Goal: Task Accomplishment & Management: Manage account settings

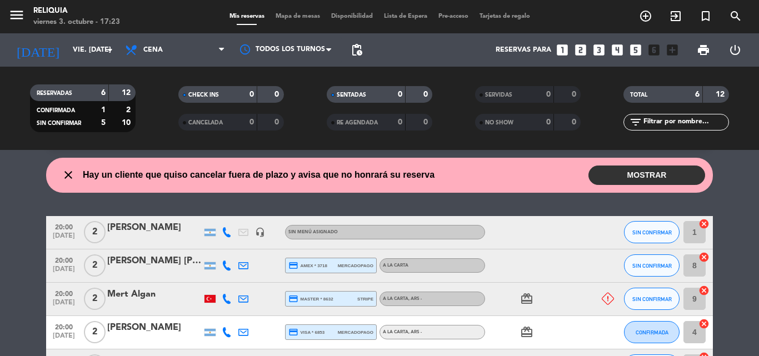
scroll to position [56, 0]
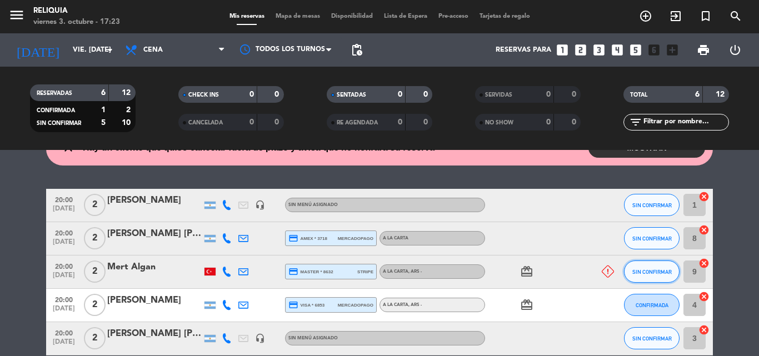
click at [647, 269] on span "SIN CONFIRMAR" at bounding box center [652, 272] width 39 height 6
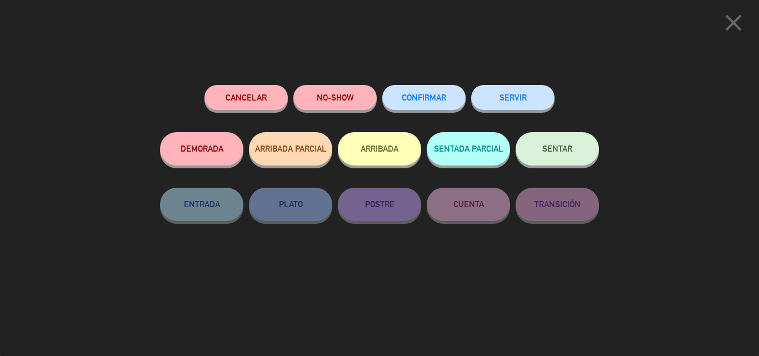
click at [350, 97] on button "NO-SHOW" at bounding box center [335, 97] width 83 height 25
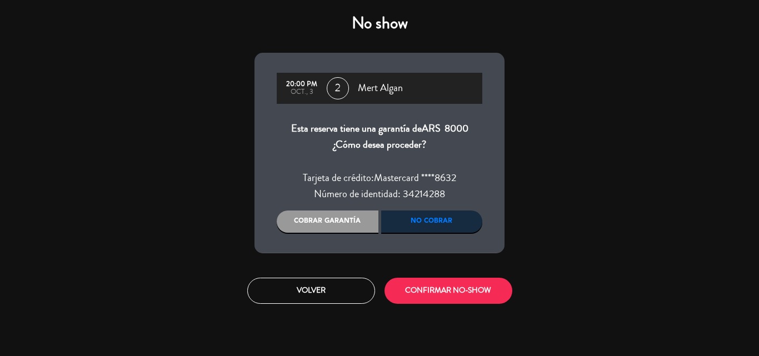
click at [407, 214] on div "No cobrar" at bounding box center [432, 222] width 102 height 22
click at [337, 218] on div "Cobrar garantía" at bounding box center [328, 222] width 102 height 22
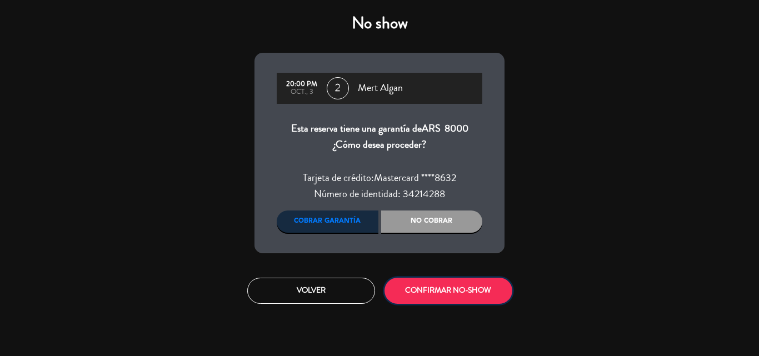
click at [424, 294] on button "CONFIRMAR NO-SHOW" at bounding box center [449, 291] width 128 height 26
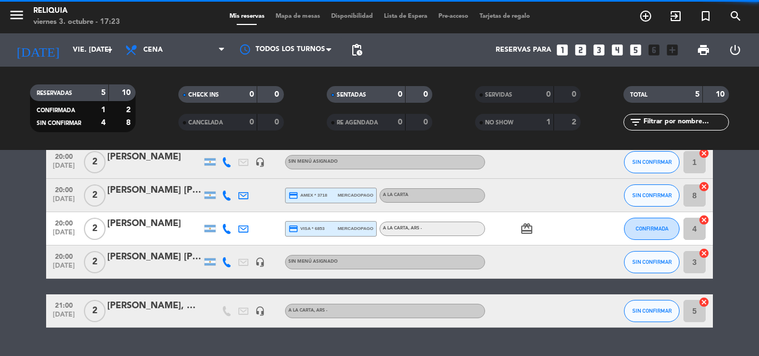
scroll to position [12, 0]
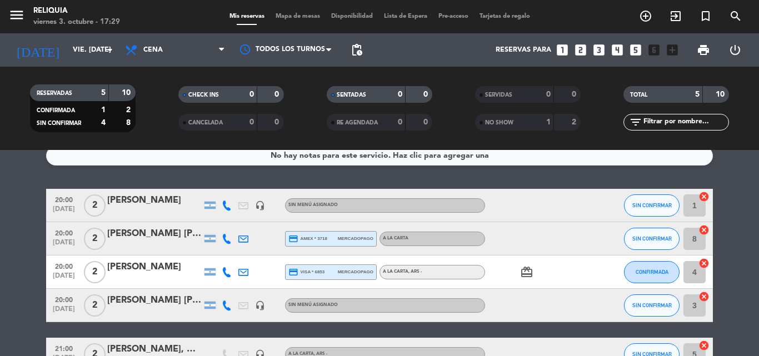
drag, startPoint x: 226, startPoint y: 203, endPoint x: 222, endPoint y: 209, distance: 7.0
click at [226, 202] on icon at bounding box center [227, 206] width 10 height 10
click at [225, 240] on icon at bounding box center [227, 239] width 10 height 10
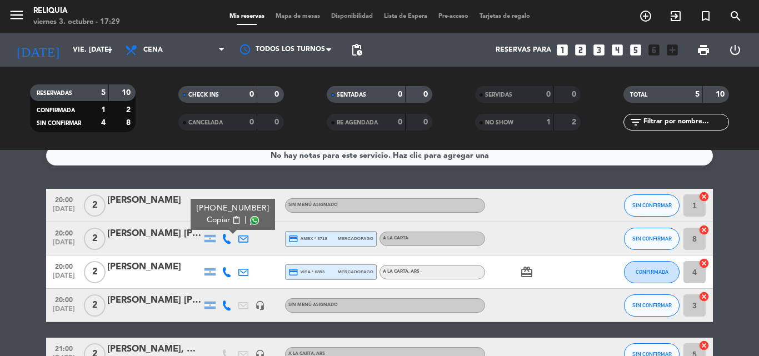
click at [223, 274] on icon at bounding box center [227, 272] width 10 height 10
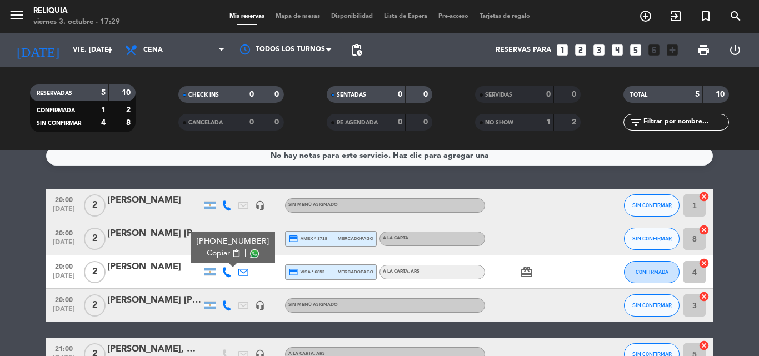
click at [225, 309] on icon at bounding box center [227, 306] width 10 height 10
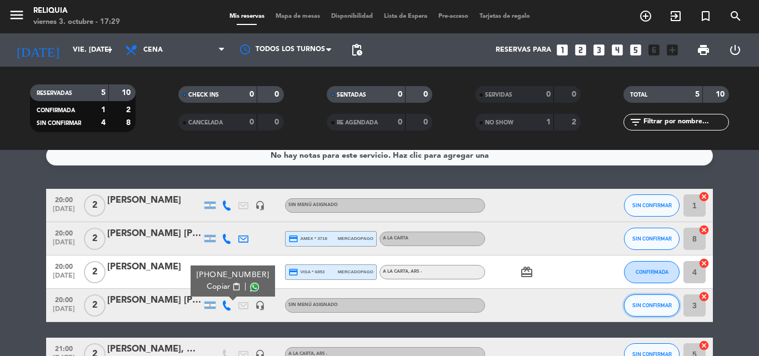
click at [652, 306] on span "SIN CONFIRMAR" at bounding box center [652, 305] width 39 height 6
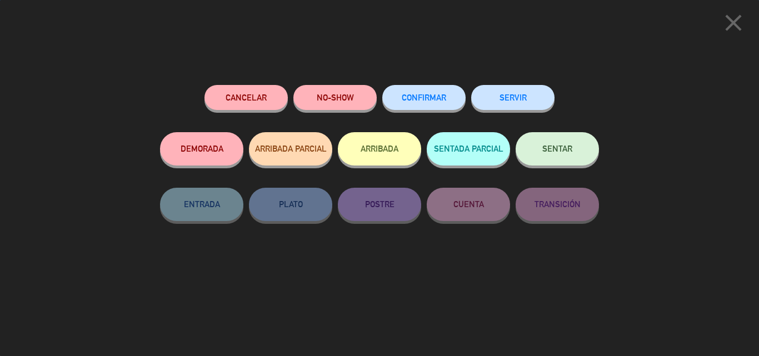
click at [428, 92] on button "CONFIRMAR" at bounding box center [423, 97] width 83 height 25
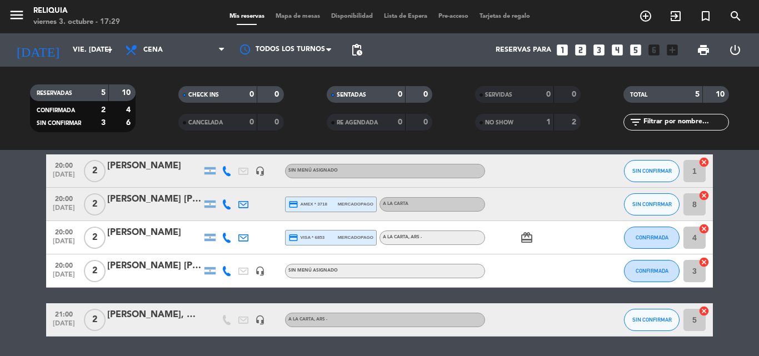
scroll to position [27, 0]
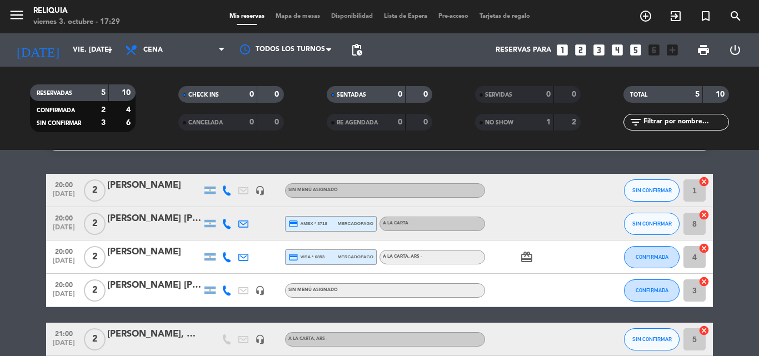
click at [514, 122] on span "NO SHOW" at bounding box center [499, 123] width 28 height 6
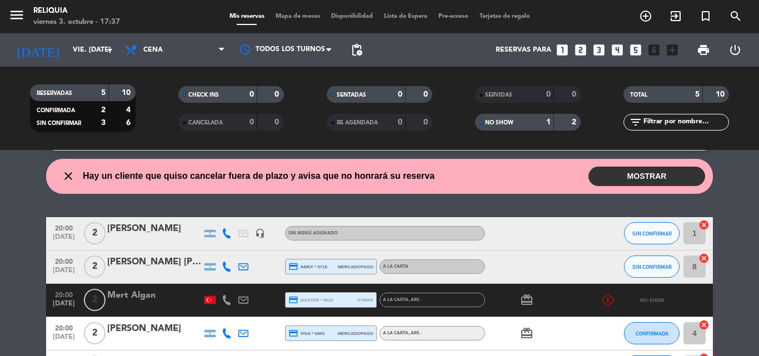
click at [625, 175] on button "MOSTRAR" at bounding box center [647, 176] width 117 height 19
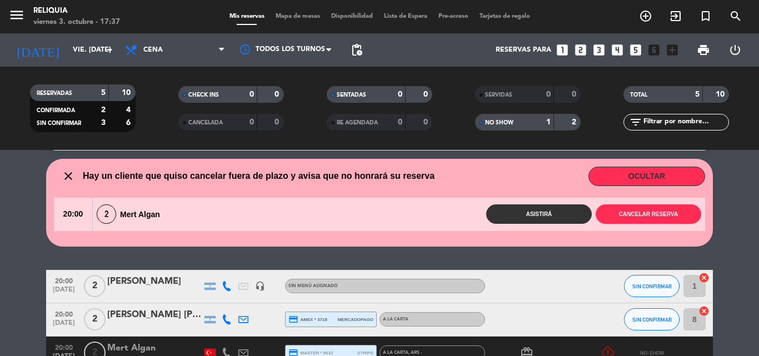
click at [625, 175] on button "OCULTAR" at bounding box center [647, 176] width 117 height 19
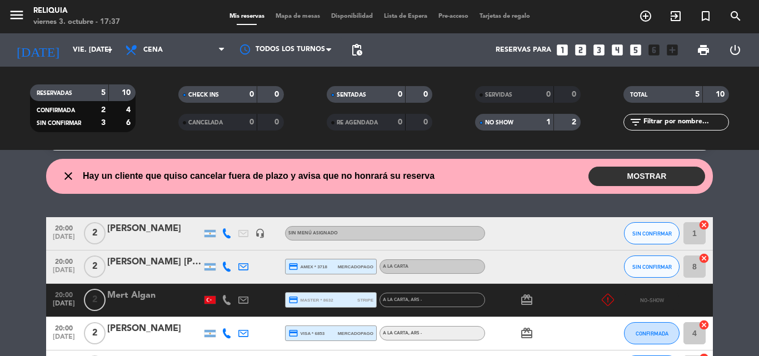
click at [69, 172] on icon "close" at bounding box center [68, 176] width 13 height 13
click at [521, 120] on div "NO SHOW" at bounding box center [503, 122] width 51 height 13
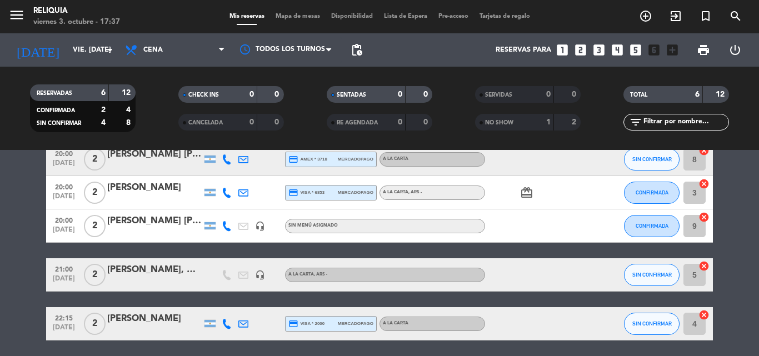
scroll to position [132, 0]
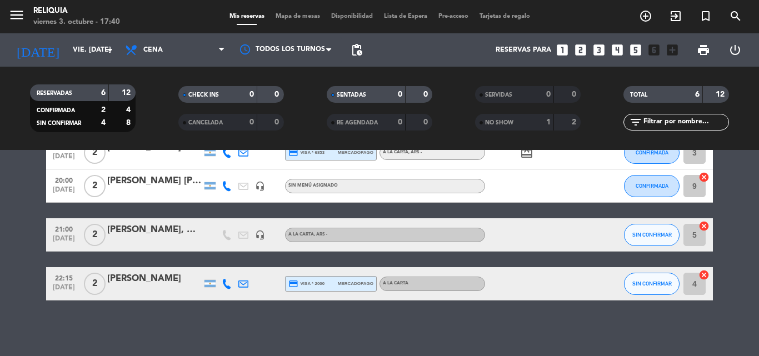
click at [514, 120] on span "NO SHOW" at bounding box center [499, 123] width 28 height 6
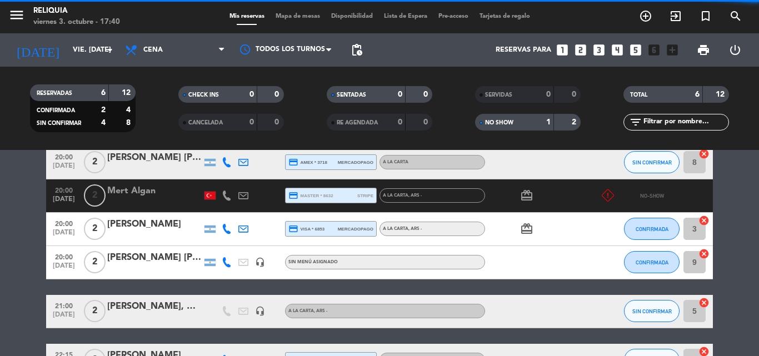
scroll to position [175, 0]
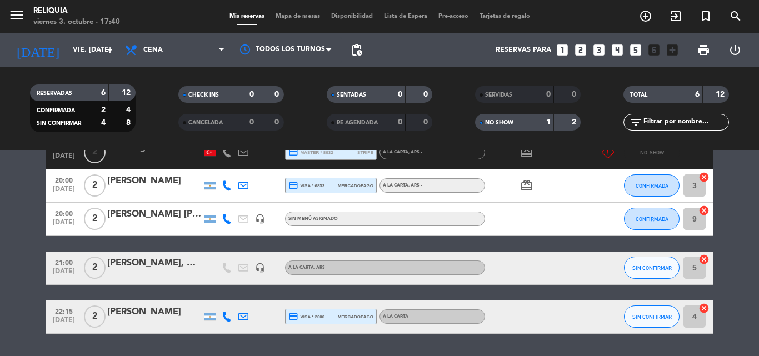
click at [166, 160] on div at bounding box center [154, 159] width 95 height 9
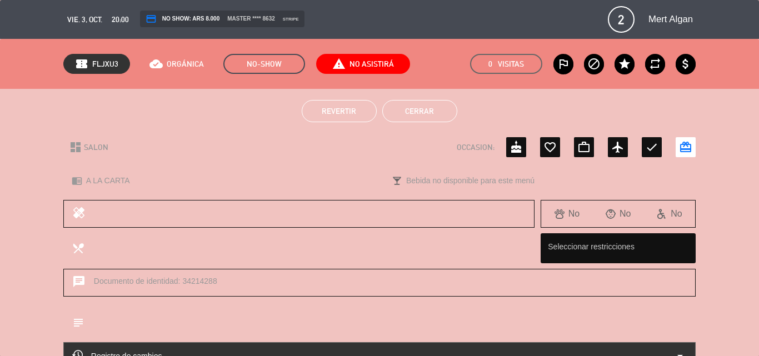
click at [350, 114] on span "Revertir" at bounding box center [339, 111] width 34 height 9
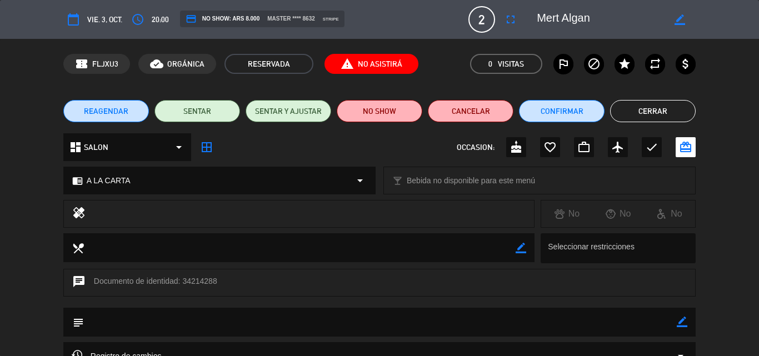
click at [130, 106] on button "REAGENDAR" at bounding box center [106, 111] width 86 height 22
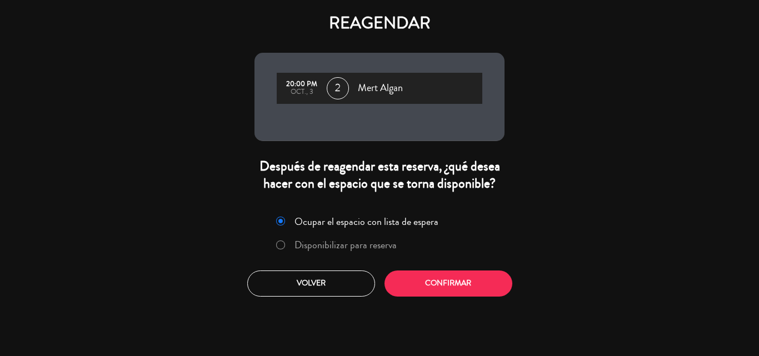
click at [339, 252] on label "Disponibilizar para reserva" at bounding box center [336, 246] width 132 height 20
drag, startPoint x: 414, startPoint y: 285, endPoint x: 407, endPoint y: 286, distance: 7.4
click at [416, 285] on button "Confirmar" at bounding box center [449, 284] width 128 height 26
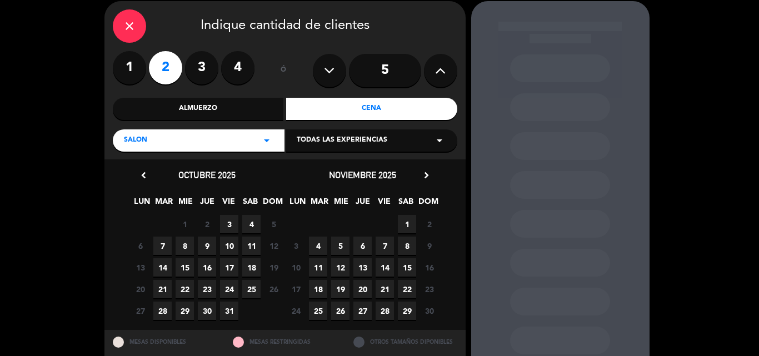
scroll to position [56, 0]
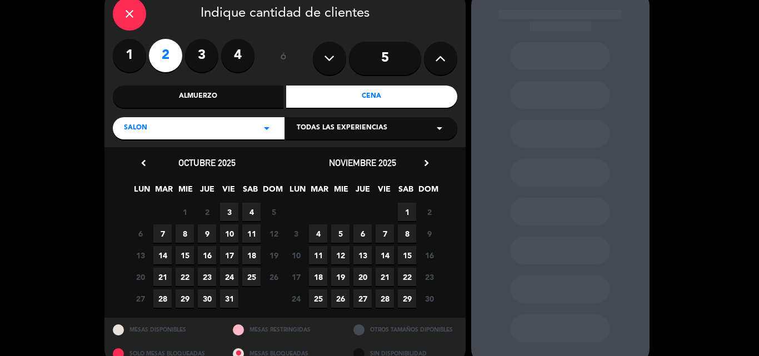
drag, startPoint x: 182, startPoint y: 233, endPoint x: 183, endPoint y: 252, distance: 19.5
click at [182, 233] on span "8" at bounding box center [185, 234] width 18 height 18
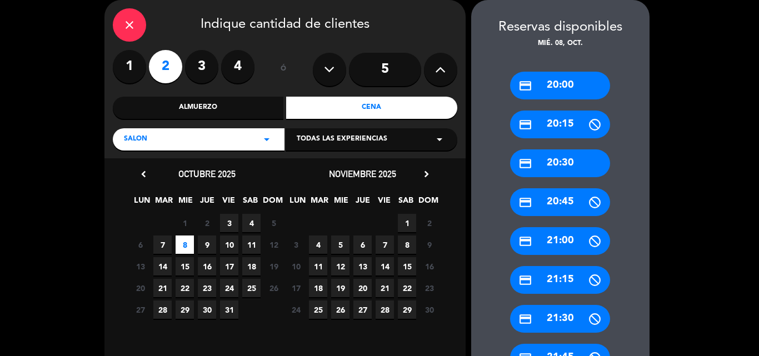
click at [555, 284] on div "credit_card 21:15" at bounding box center [560, 280] width 100 height 28
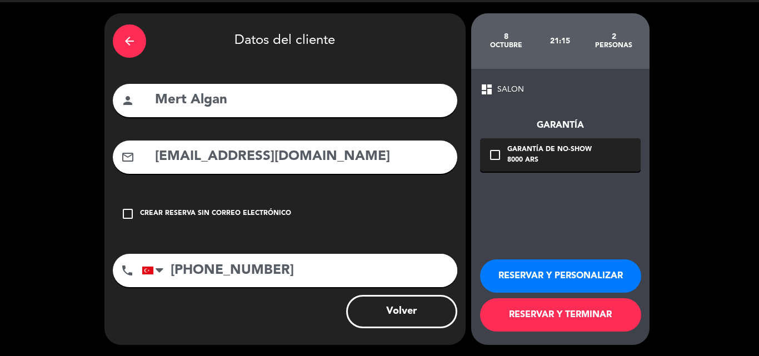
scroll to position [31, 0]
click at [515, 318] on button "RESERVAR Y TERMINAR" at bounding box center [560, 315] width 161 height 33
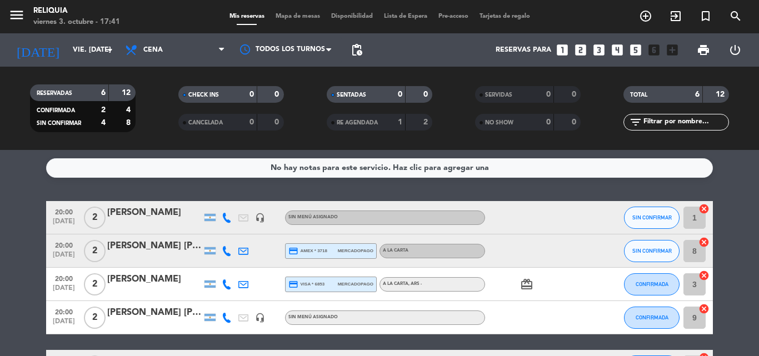
click at [225, 217] on icon at bounding box center [227, 218] width 10 height 10
click at [230, 255] on icon at bounding box center [227, 251] width 10 height 10
click at [221, 284] on div at bounding box center [226, 284] width 17 height 33
click at [230, 280] on icon at bounding box center [227, 285] width 10 height 10
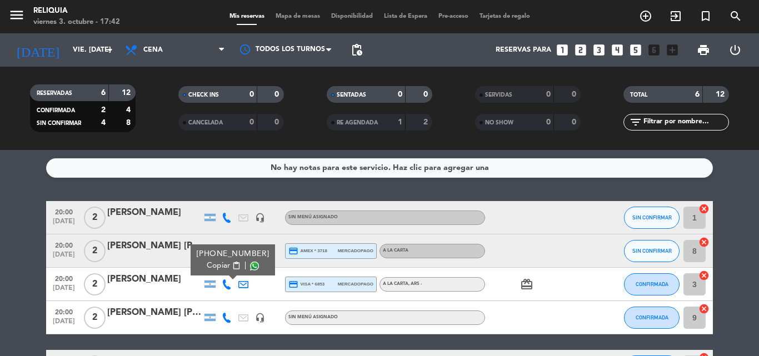
click at [62, 91] on span "RESERVADAS" at bounding box center [55, 94] width 36 height 6
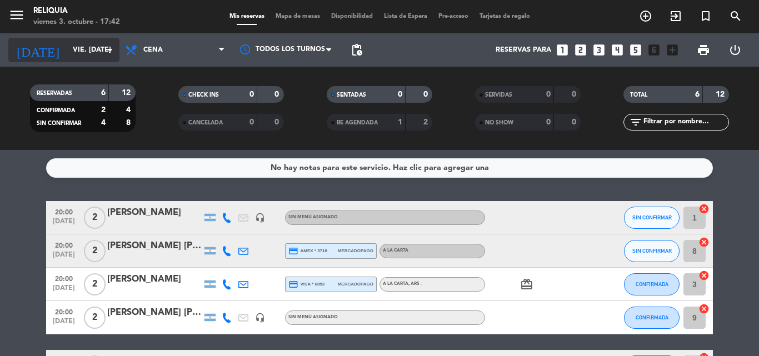
click at [70, 49] on input "vie. [DATE]" at bounding box center [114, 50] width 94 height 19
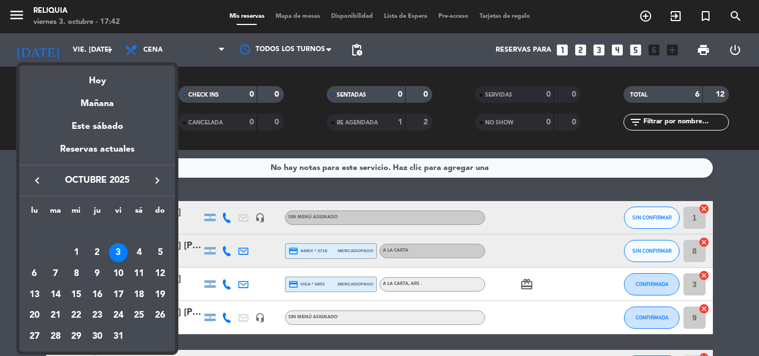
click at [96, 257] on div "2" at bounding box center [97, 252] width 19 height 19
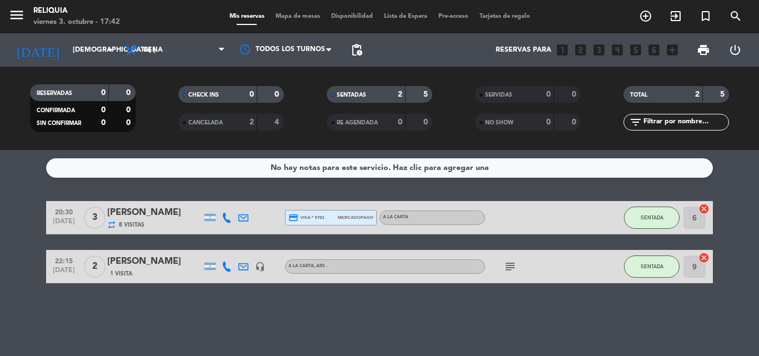
click at [71, 89] on div "RESERVADAS" at bounding box center [58, 93] width 51 height 13
click at [68, 52] on input "[DEMOGRAPHIC_DATA] [DATE]" at bounding box center [114, 50] width 94 height 19
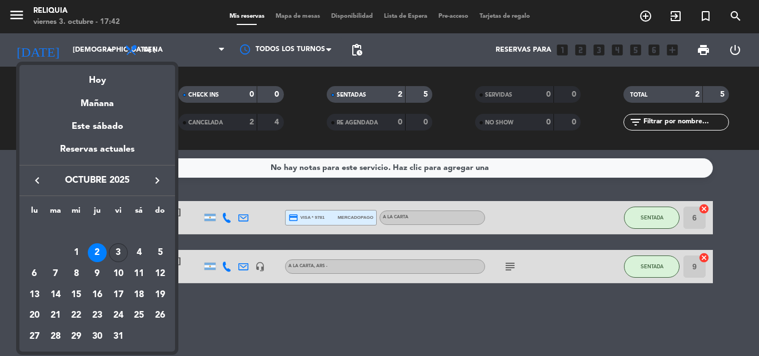
click at [119, 255] on div "3" at bounding box center [118, 252] width 19 height 19
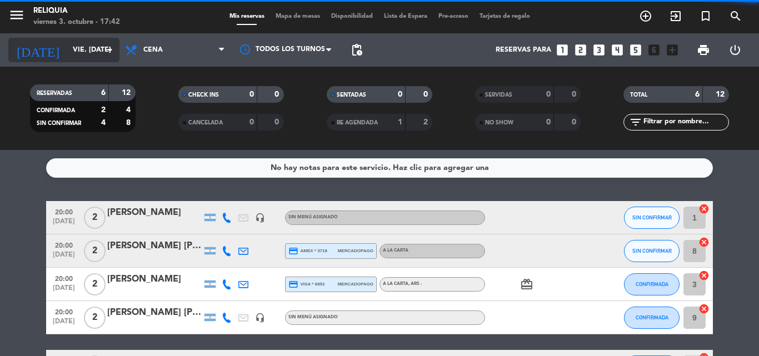
click at [67, 48] on input "vie. [DATE]" at bounding box center [114, 50] width 94 height 19
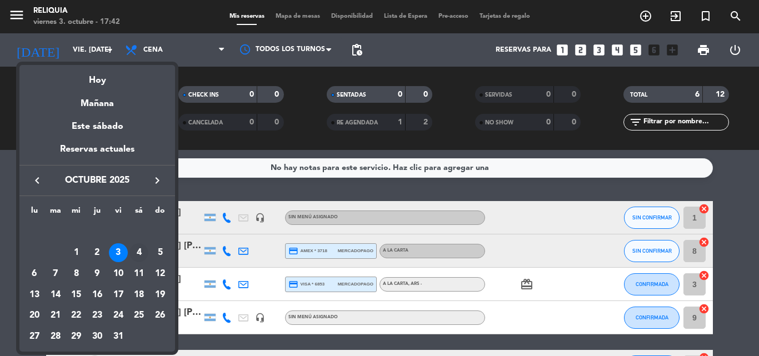
click at [140, 250] on div "4" at bounding box center [139, 252] width 19 height 19
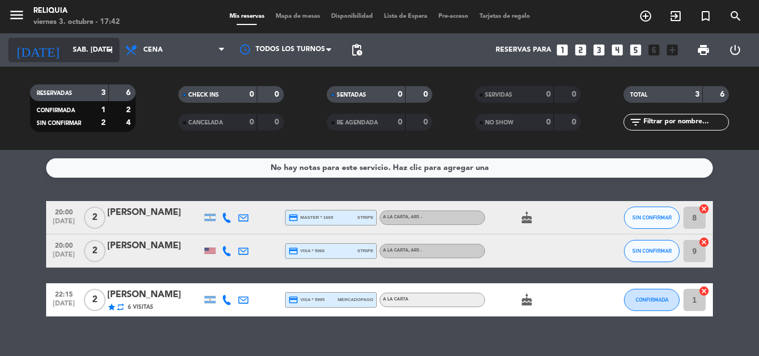
click at [67, 48] on input "sáb. [DATE]" at bounding box center [114, 50] width 94 height 19
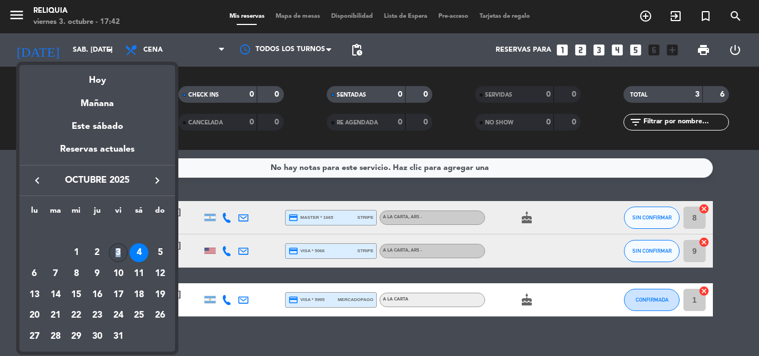
click at [118, 252] on div "3" at bounding box center [118, 252] width 19 height 19
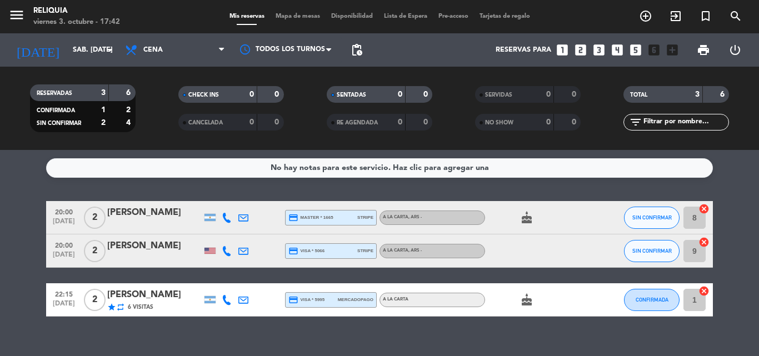
type input "vie. [DATE]"
